Goal: Check status: Check status

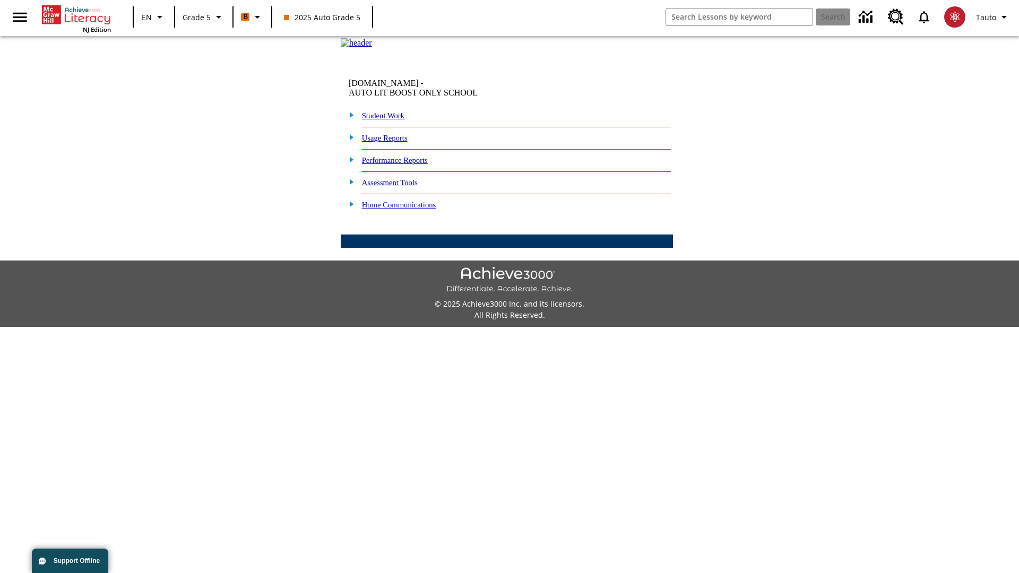
click at [406, 164] on link "Performance Reports" at bounding box center [395, 160] width 66 height 8
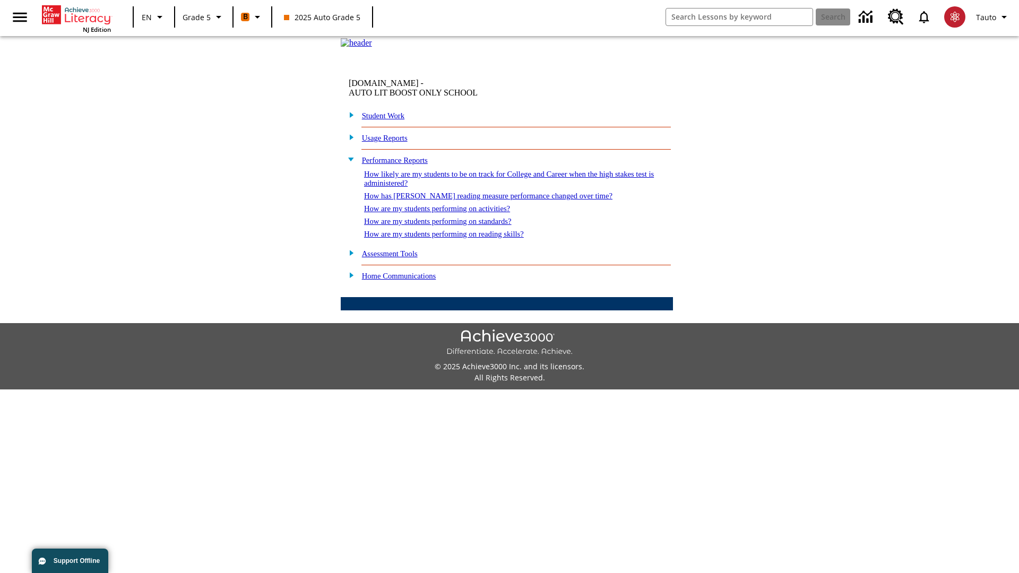
click at [447, 213] on link "How are my students performing on activities?" at bounding box center [437, 208] width 146 height 8
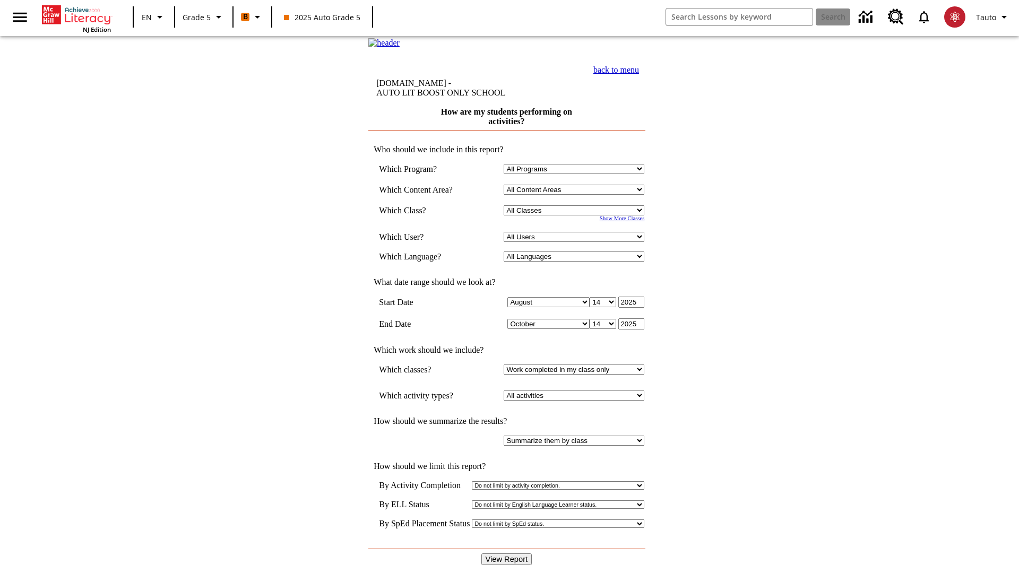
click at [576, 215] on select "Select a Class: All Classes 2025 Auto Grade 5 OL 2025 Auto Grade 6" at bounding box center [573, 210] width 141 height 10
select select "11133131"
click at [576, 242] on select "All Users Cat, Sautoen Cat, Sautoes Cat1, Sautoss Donotlogin, Sautoen Twoschool…" at bounding box center [573, 237] width 141 height 10
select select "21437107"
click at [507, 553] on input "View Report" at bounding box center [506, 559] width 51 height 12
